Goal: Task Accomplishment & Management: Manage account settings

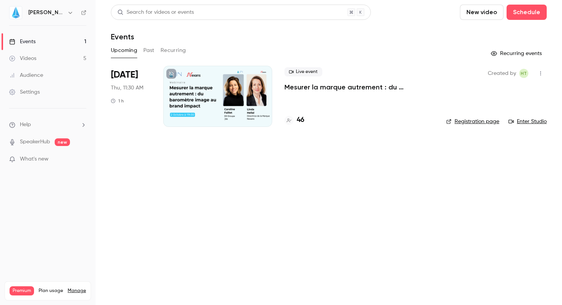
click at [75, 288] on link "Manage" at bounding box center [77, 291] width 18 height 6
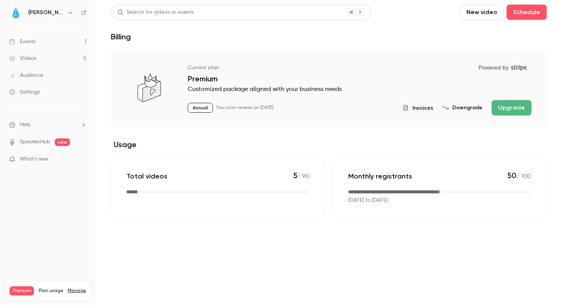
click at [516, 108] on button "Upgrade" at bounding box center [512, 107] width 40 height 15
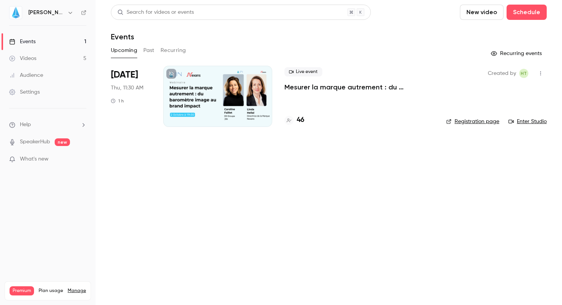
click at [43, 54] on link "Videos 5" at bounding box center [48, 58] width 96 height 17
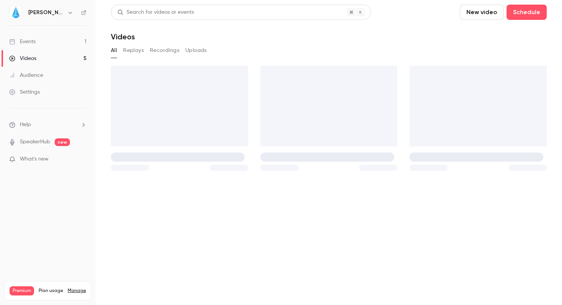
click at [44, 38] on link "Events 1" at bounding box center [48, 41] width 96 height 17
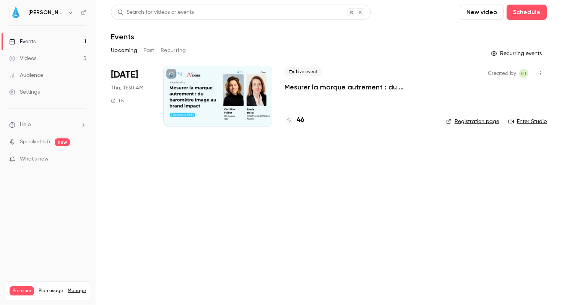
click at [77, 286] on div "Premium Plan usage Manage" at bounding box center [48, 290] width 76 height 9
click at [80, 288] on link "Manage" at bounding box center [77, 291] width 18 height 6
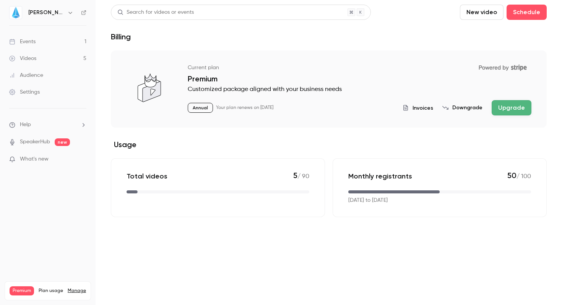
click at [501, 101] on button "Upgrade" at bounding box center [512, 107] width 40 height 15
click at [424, 107] on span "Invoices" at bounding box center [422, 108] width 21 height 8
